Goal: Information Seeking & Learning: Understand process/instructions

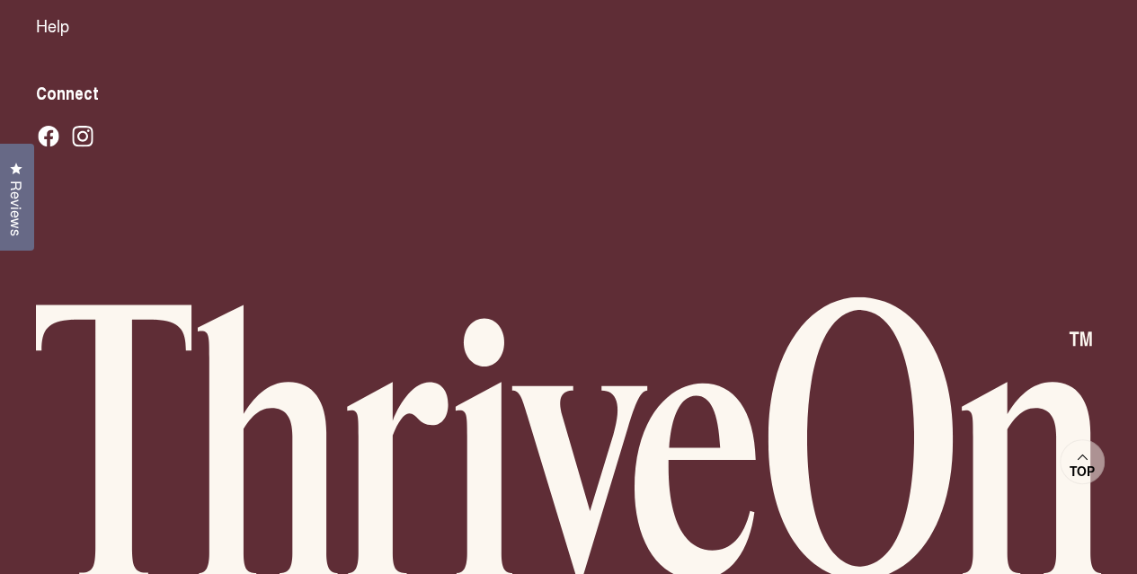
scroll to position [12864, 0]
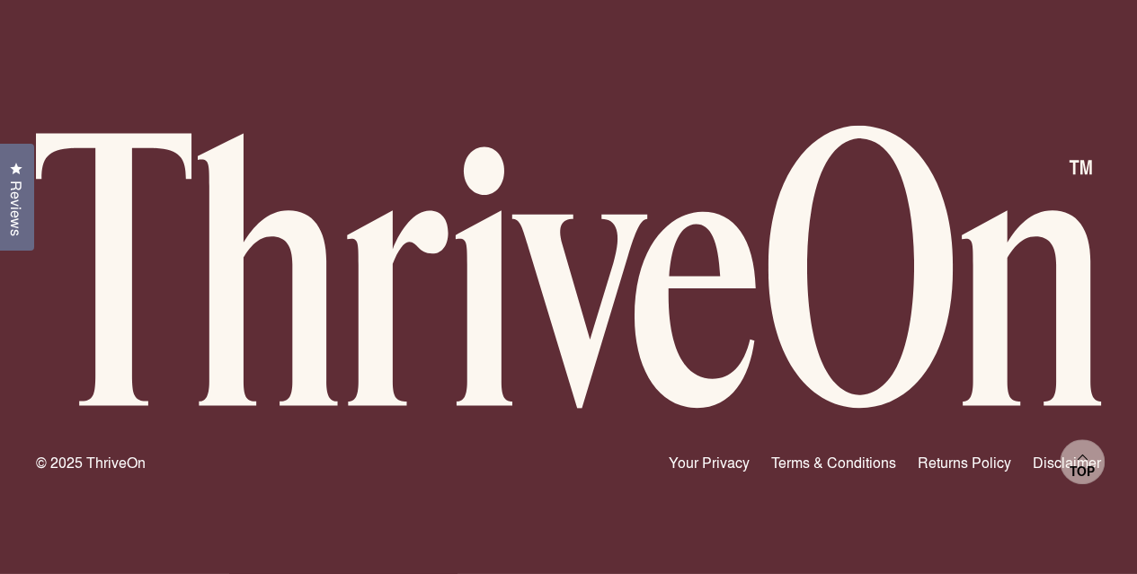
click at [807, 466] on link "Terms & Conditions" at bounding box center [833, 463] width 125 height 22
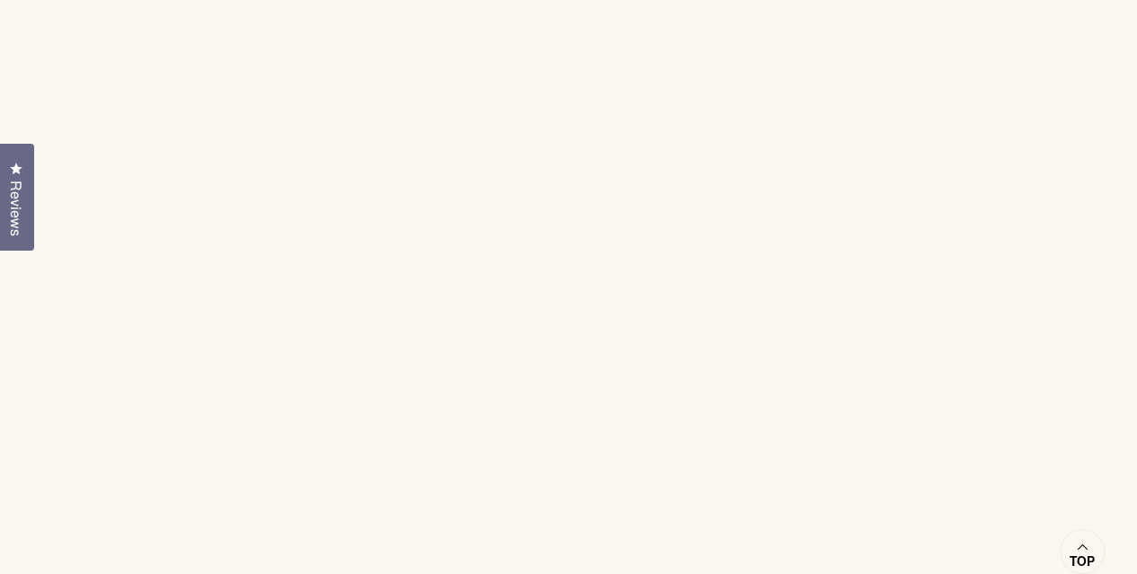
scroll to position [449, 0]
